Goal: Task Accomplishment & Management: Manage account settings

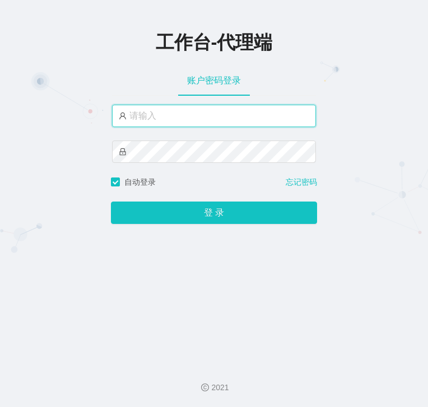
type input "wangdachui666"
drag, startPoint x: 195, startPoint y: 113, endPoint x: 125, endPoint y: 115, distance: 70.6
click at [125, 115] on input "wangdachui666" at bounding box center [214, 116] width 204 height 22
click at [193, 119] on input "text" at bounding box center [214, 116] width 204 height 22
click at [177, 113] on input "text" at bounding box center [214, 116] width 204 height 22
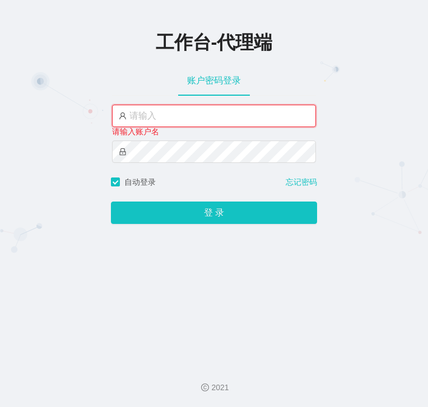
paste input "wangdachui33"
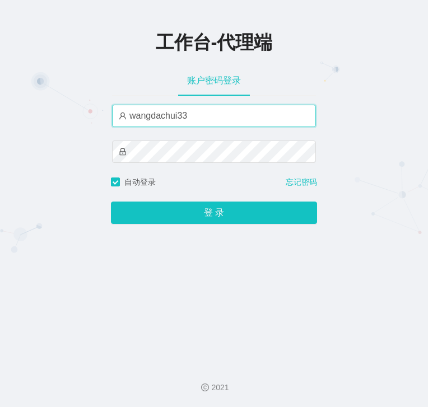
type input "wangdachui33"
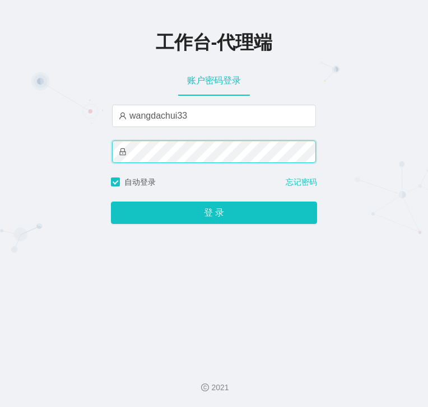
click at [123, 153] on span at bounding box center [214, 152] width 204 height 22
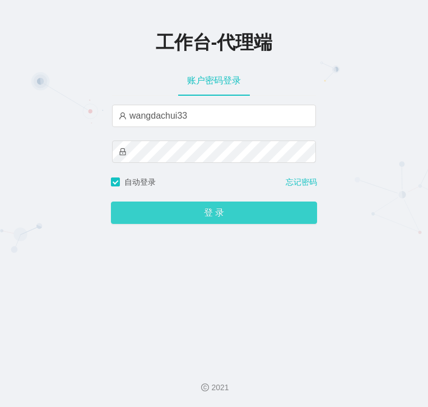
click at [121, 216] on button "登 录" at bounding box center [214, 213] width 206 height 22
click at [208, 213] on button "登 录" at bounding box center [214, 213] width 206 height 22
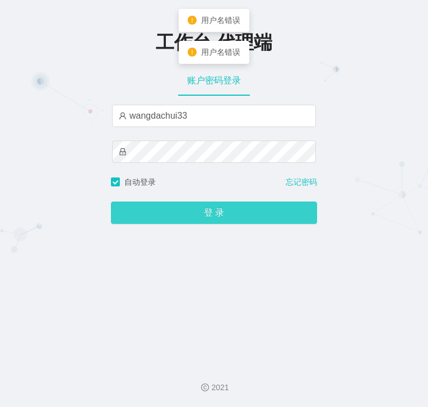
click at [208, 213] on button "登 录" at bounding box center [214, 213] width 206 height 22
